Goal: Find specific page/section: Locate a particular part of the current website

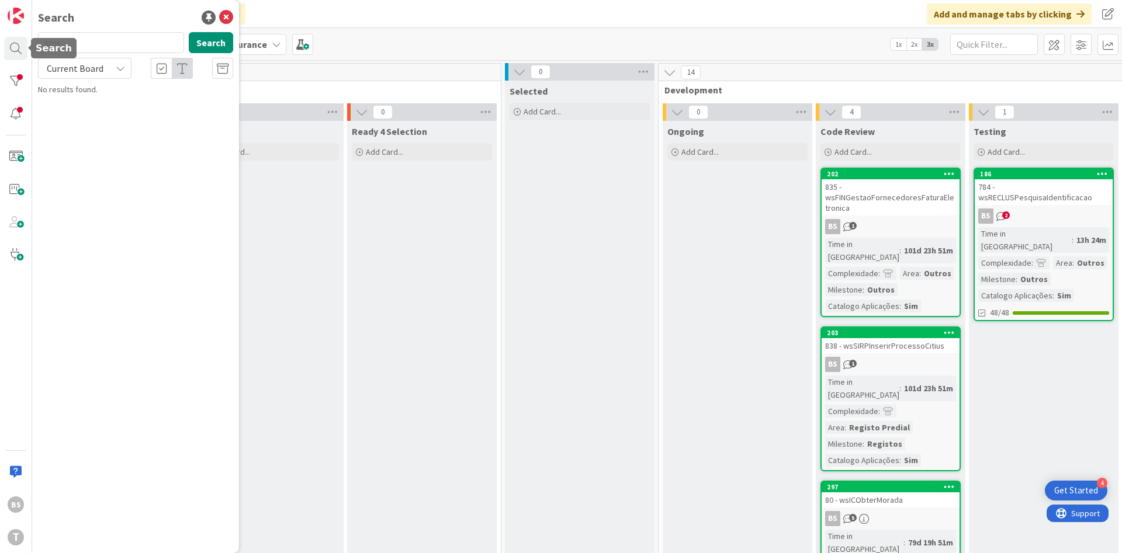
scroll to position [0, 220]
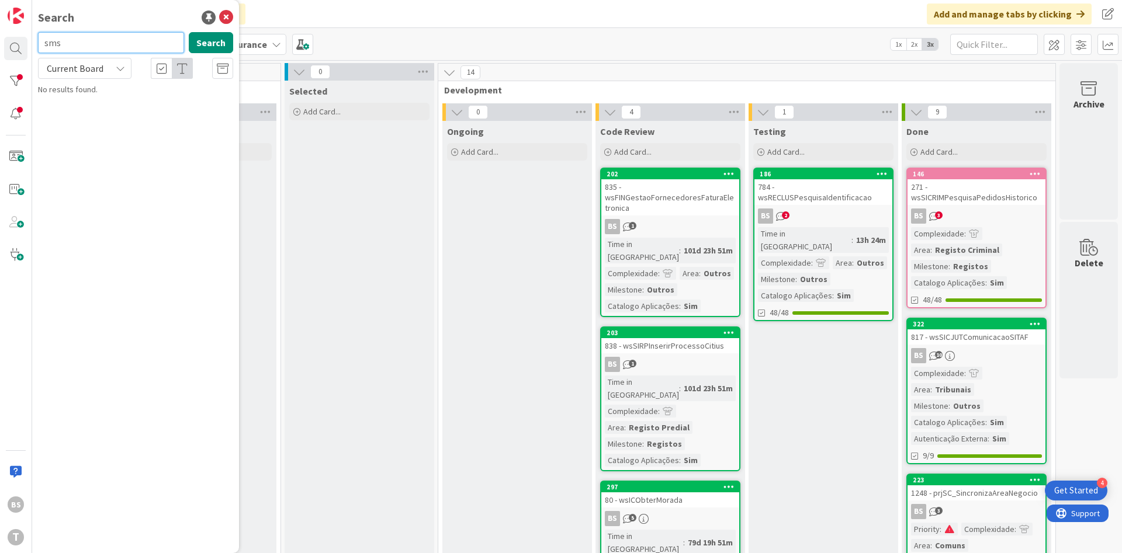
click at [95, 46] on input "sms" at bounding box center [111, 42] width 146 height 21
paste input "wsmcreceberesposta"
type input "wsmcreceberespostasms"
click at [185, 45] on div "wsmcreceberespostasms Search" at bounding box center [135, 45] width 209 height 26
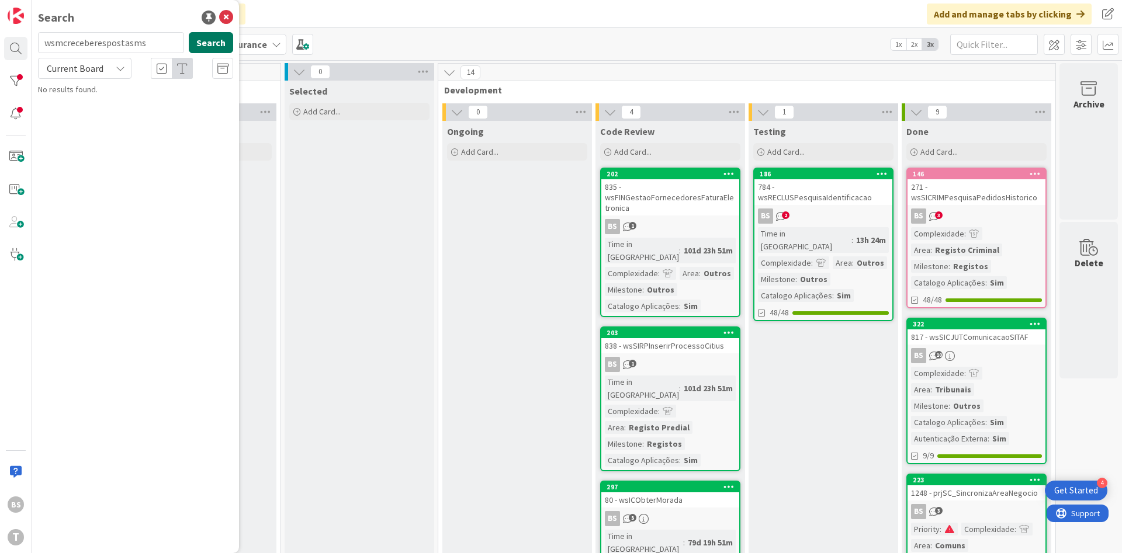
click at [203, 43] on button "Search" at bounding box center [211, 42] width 44 height 21
click at [127, 103] on mark "wsMCRecebeRespostaSMS" at bounding box center [146, 103] width 102 height 12
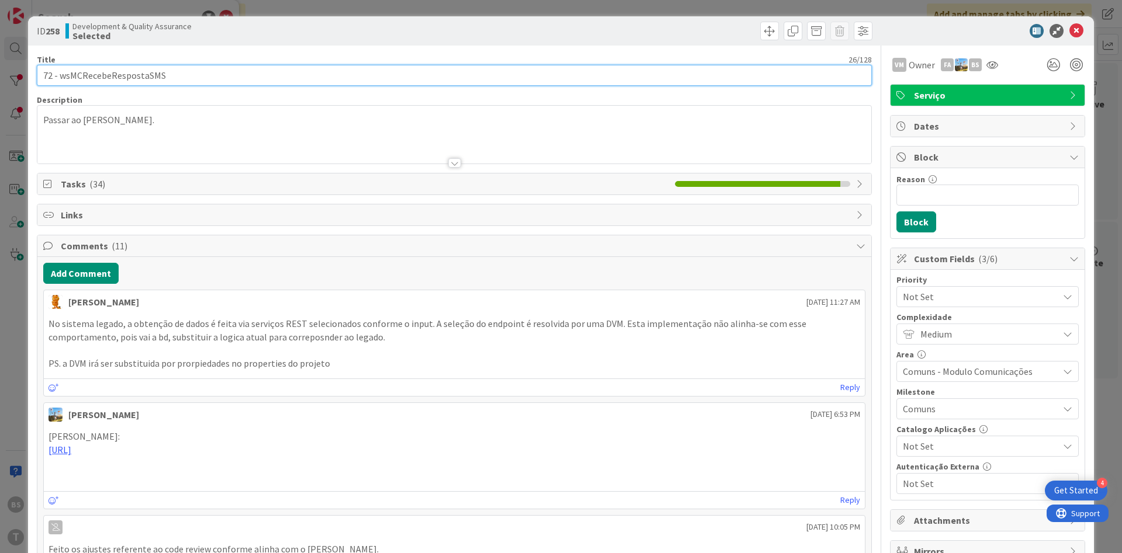
click at [136, 71] on input "72 - wsMCRecebeRespostaSMS" at bounding box center [454, 75] width 835 height 21
